Goal: Download file/media

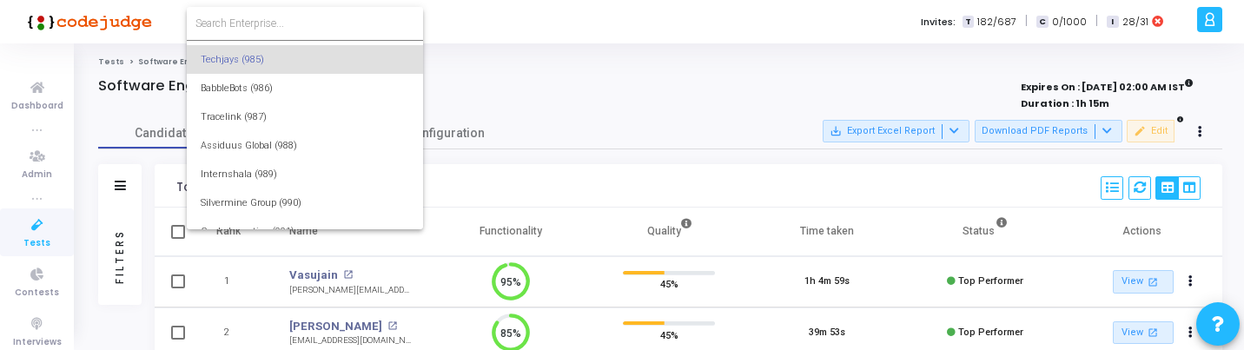
click at [524, 68] on div at bounding box center [622, 175] width 1244 height 350
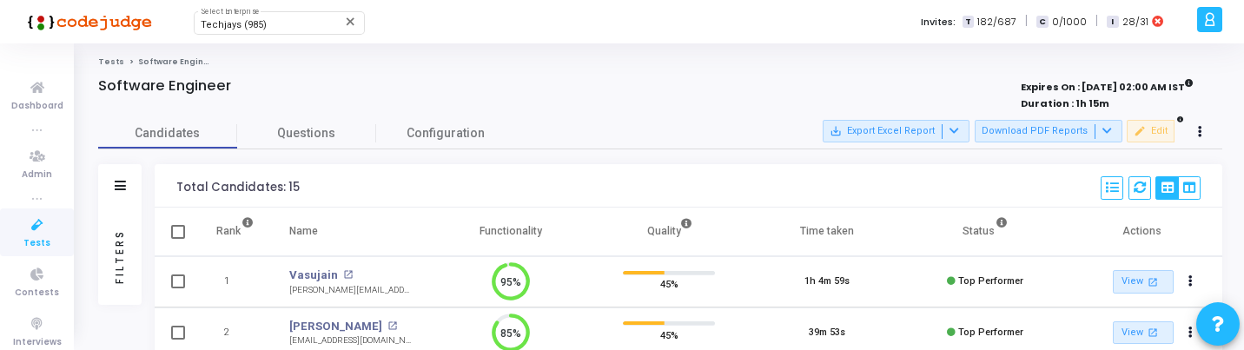
click at [21, 226] on icon at bounding box center [37, 226] width 36 height 22
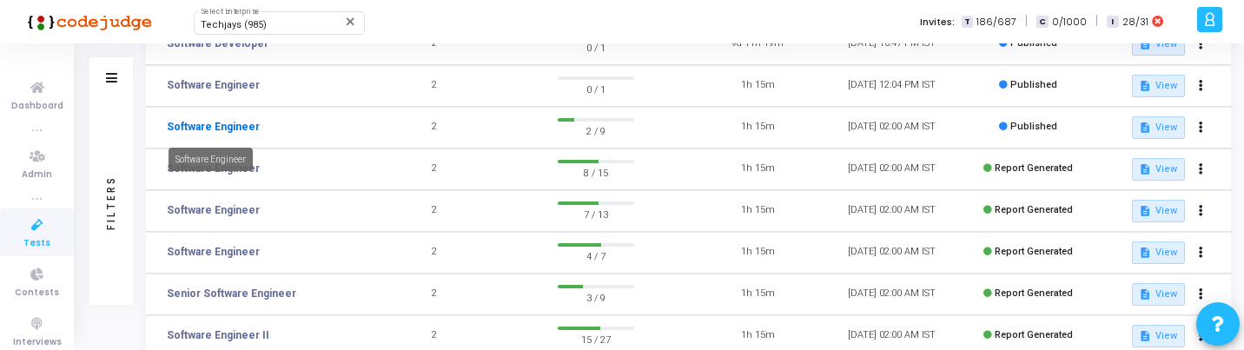
click at [234, 125] on link "Software Engineer" at bounding box center [213, 127] width 93 height 16
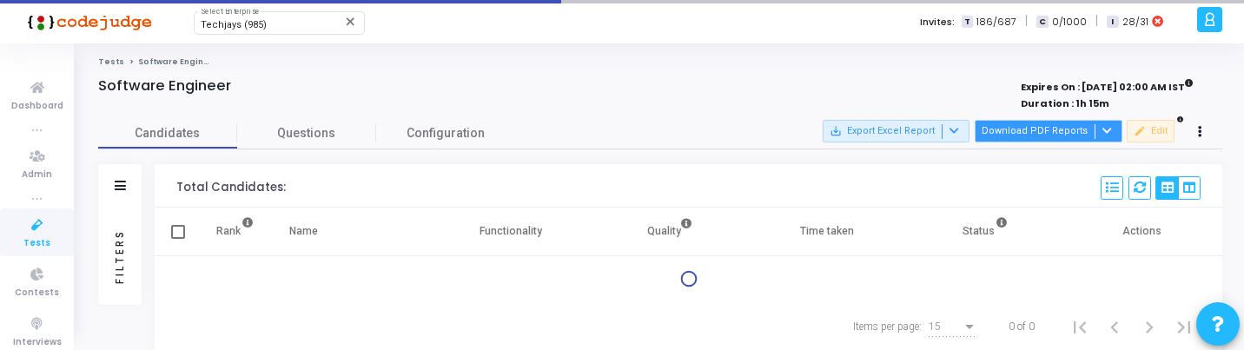
click at [1077, 137] on button "Download PDF Reports" at bounding box center [1048, 131] width 148 height 23
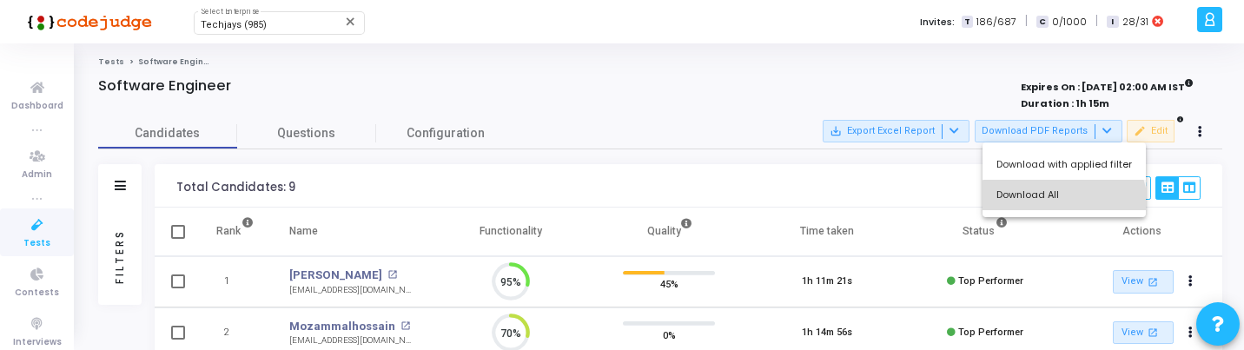
click at [1063, 205] on button "Download All" at bounding box center [1063, 195] width 163 height 30
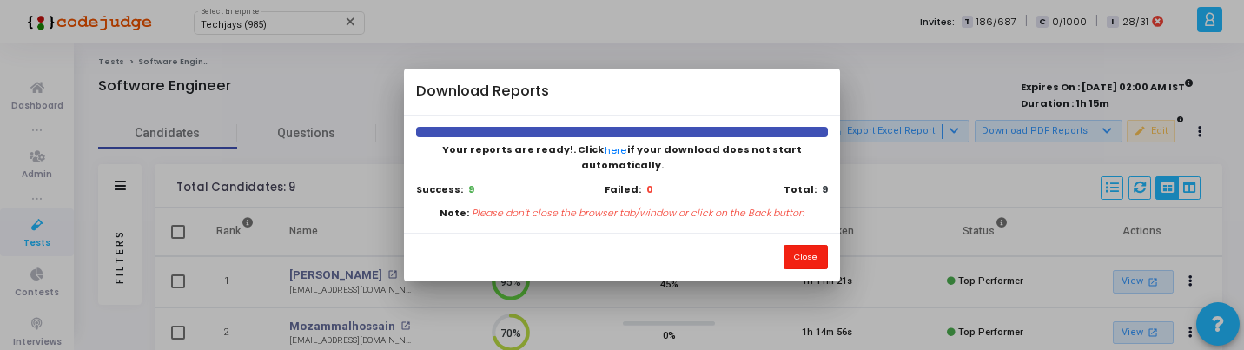
click at [800, 254] on button "Close" at bounding box center [805, 256] width 44 height 23
